Goal: Task Accomplishment & Management: Use online tool/utility

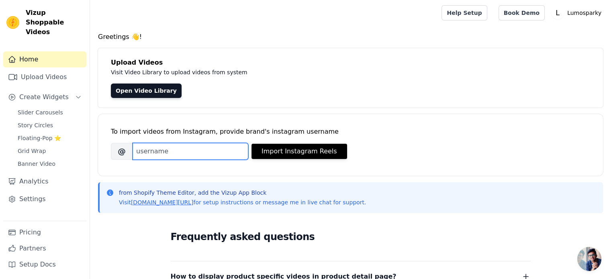
click at [183, 147] on input "Brand's Instagram Username" at bounding box center [191, 151] width 116 height 17
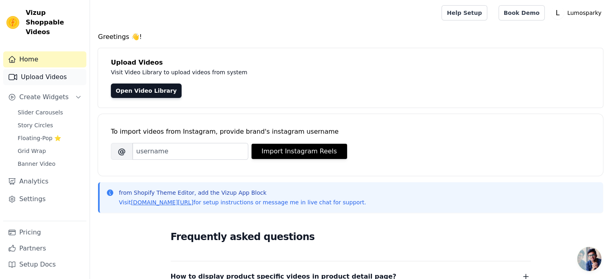
click at [71, 69] on link "Upload Videos" at bounding box center [44, 77] width 83 height 16
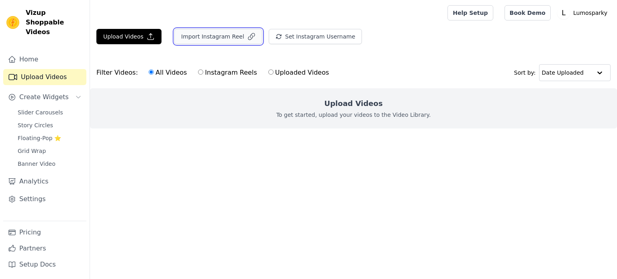
click at [205, 40] on button "Import Instagram Reel" at bounding box center [218, 36] width 88 height 15
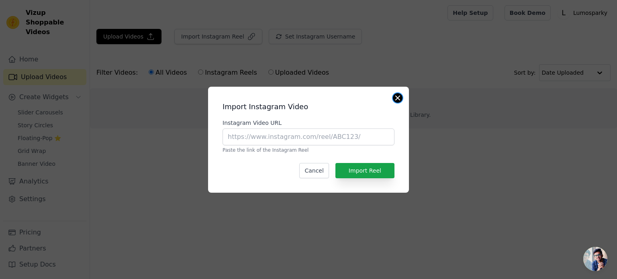
click at [400, 98] on button "Close modal" at bounding box center [398, 98] width 10 height 10
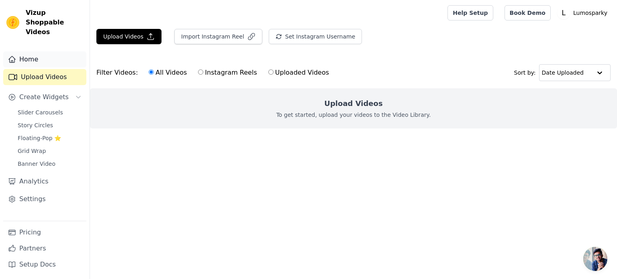
click at [30, 51] on link "Home" at bounding box center [44, 59] width 83 height 16
